Goal: Transaction & Acquisition: Purchase product/service

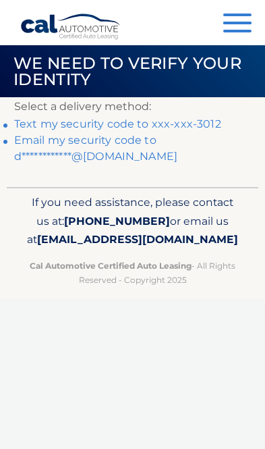
click at [196, 129] on link "Text my security code to xxx-xxx-3012" at bounding box center [117, 123] width 207 height 13
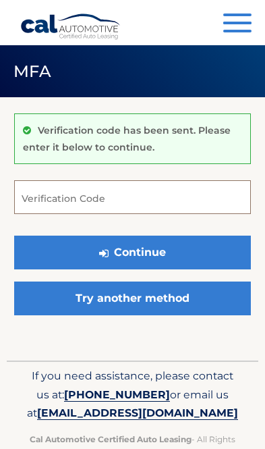
click at [175, 198] on input "Verification Code" at bounding box center [132, 197] width 237 height 34
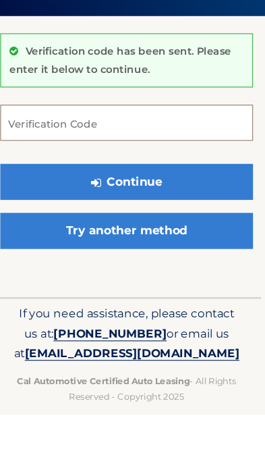
scroll to position [21, 0]
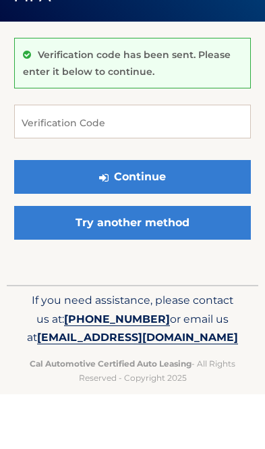
click at [161, 260] on link "Try another method" at bounding box center [132, 277] width 237 height 34
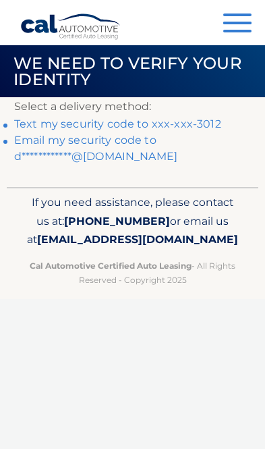
click at [133, 150] on link "**********" at bounding box center [95, 148] width 163 height 29
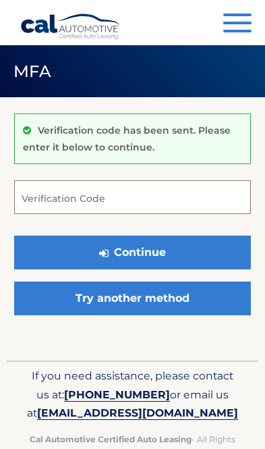
click at [101, 200] on input "Verification Code" at bounding box center [132, 197] width 237 height 34
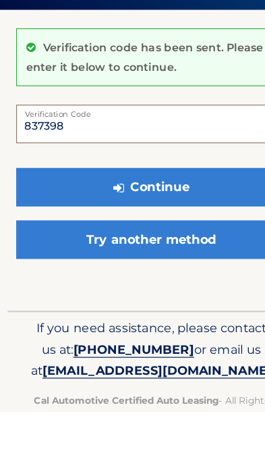
type input "837398"
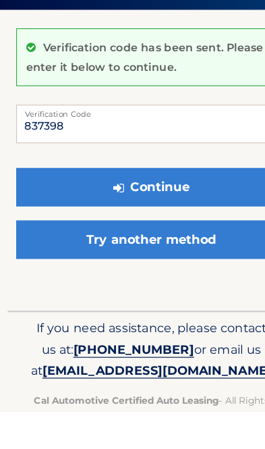
click at [148, 236] on button "Continue" at bounding box center [132, 253] width 237 height 34
click at [152, 236] on button "Continue" at bounding box center [132, 253] width 237 height 34
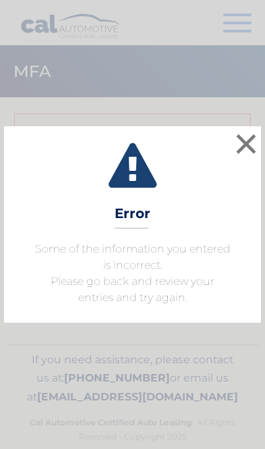
click at [240, 156] on button "×" at bounding box center [246, 143] width 27 height 27
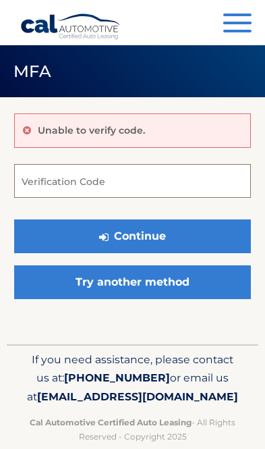
click at [183, 167] on input "Verification Code" at bounding box center [132, 181] width 237 height 34
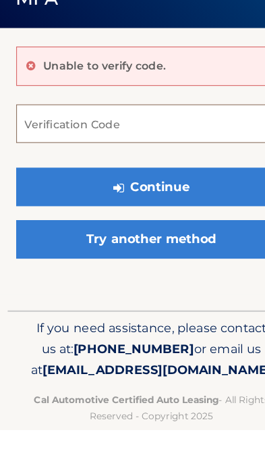
click at [163, 164] on input "Verification Code" at bounding box center [132, 181] width 237 height 34
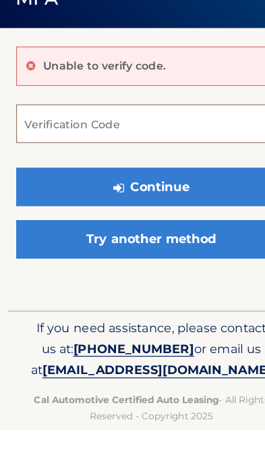
paste input "837398"
type input "837398"
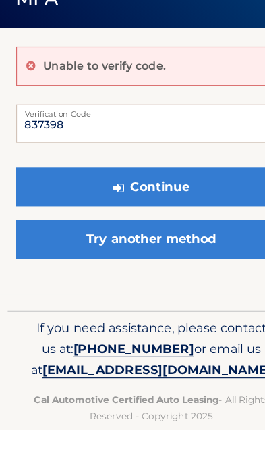
click at [144, 219] on button "Continue" at bounding box center [132, 236] width 237 height 34
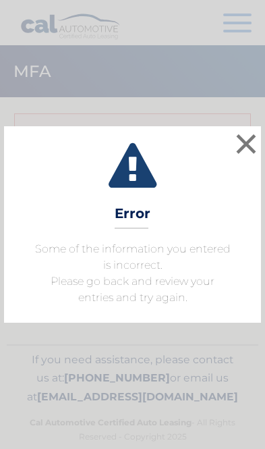
click at [247, 140] on button "×" at bounding box center [246, 143] width 27 height 27
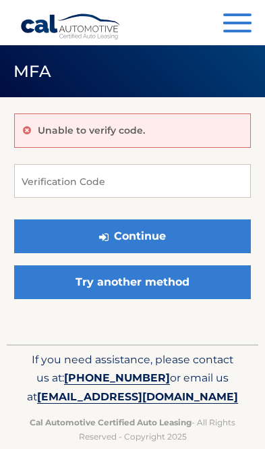
click at [196, 285] on link "Try another method" at bounding box center [132, 282] width 237 height 34
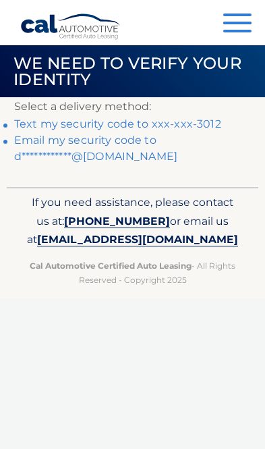
click at [187, 112] on p "Select a delivery method:" at bounding box center [132, 106] width 237 height 19
click at [186, 119] on link "Text my security code to xxx-xxx-3012" at bounding box center [117, 123] width 207 height 13
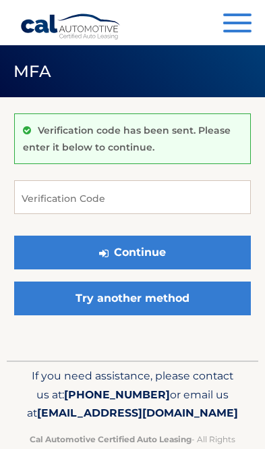
scroll to position [40, 0]
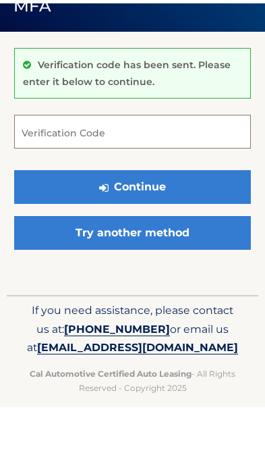
click at [142, 169] on input "Verification Code" at bounding box center [132, 174] width 237 height 34
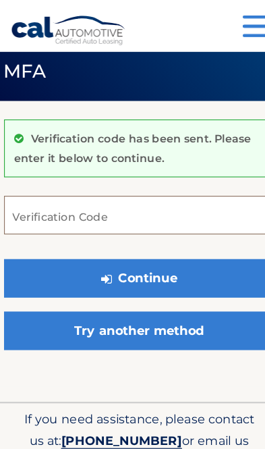
scroll to position [0, 0]
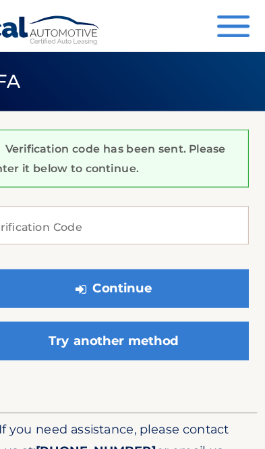
click at [223, 29] on button "Menu" at bounding box center [237, 24] width 28 height 22
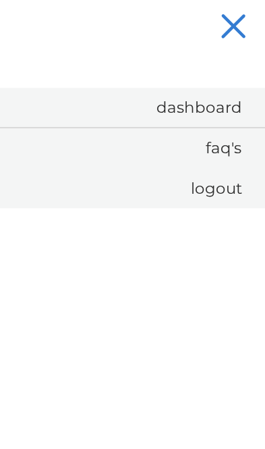
click at [194, 97] on link "Dashboard" at bounding box center [146, 94] width 238 height 34
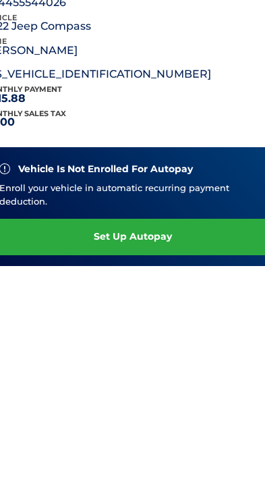
scroll to position [3, 0]
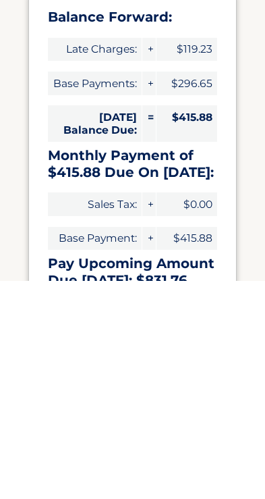
radio input "true"
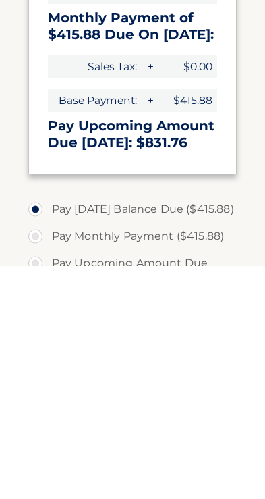
scroll to position [123, 0]
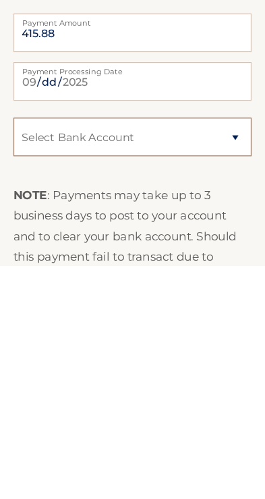
select select "NjZlOGVhZmEtZWRkZS00ZThjLWJlYTgtNzAxMWQyYmZjNTJl"
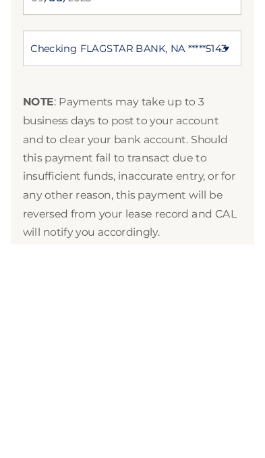
scroll to position [507, 0]
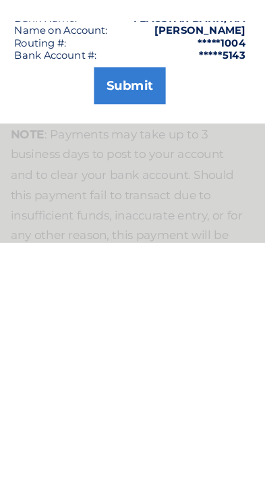
scroll to position [528, 0]
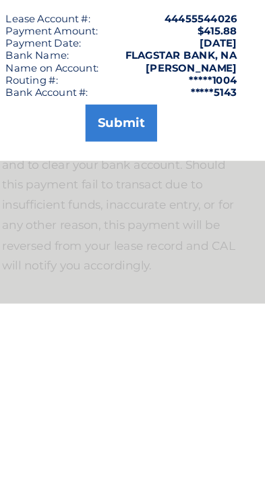
click at [122, 325] on button "Submit" at bounding box center [132, 341] width 63 height 32
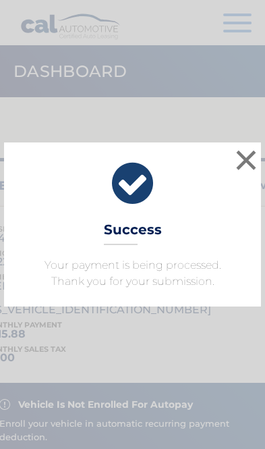
click at [248, 150] on button "×" at bounding box center [246, 159] width 27 height 27
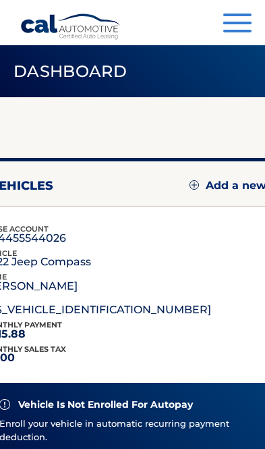
click at [232, 30] on span "button" at bounding box center [237, 31] width 28 height 3
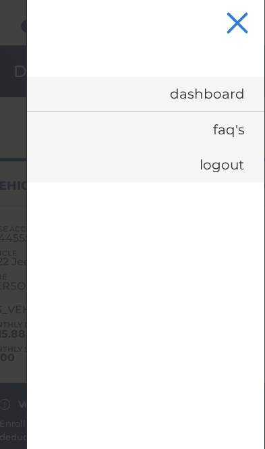
click at [228, 92] on link "Dashboard" at bounding box center [146, 94] width 238 height 34
